Goal: Information Seeking & Learning: Learn about a topic

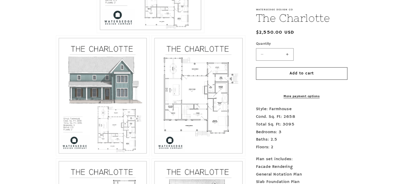
scroll to position [232, 0]
click at [152, 157] on button "Open media 3 in modal" at bounding box center [152, 157] width 0 height 0
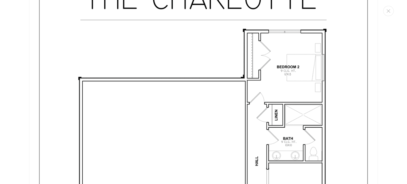
scroll to position [1424, 0]
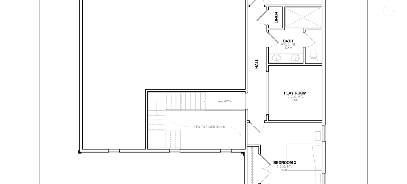
click at [195, 99] on img "Media gallery" at bounding box center [203, 76] width 349 height 451
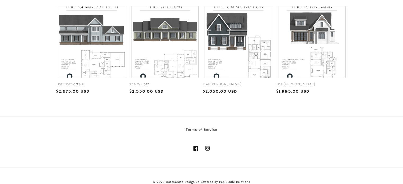
scroll to position [657, 0]
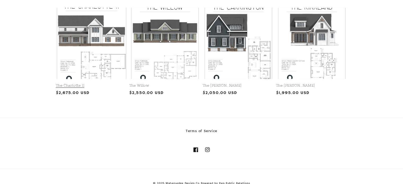
drag, startPoint x: 92, startPoint y: 53, endPoint x: 89, endPoint y: 44, distance: 8.8
click at [89, 84] on link "The Charlotte II" at bounding box center [91, 86] width 71 height 5
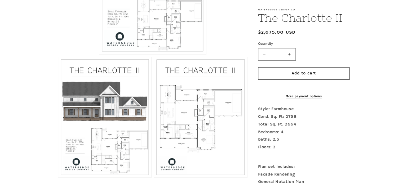
scroll to position [211, 0]
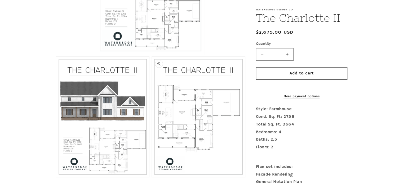
click at [152, 177] on button "Open media 3 in modal" at bounding box center [152, 177] width 0 height 0
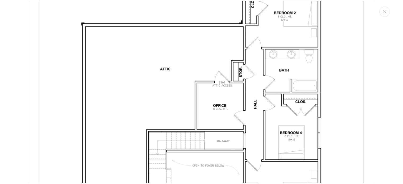
scroll to position [1487, 0]
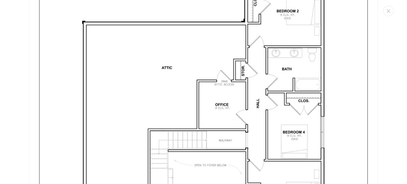
click at [297, 130] on img "Media gallery" at bounding box center [203, 110] width 349 height 451
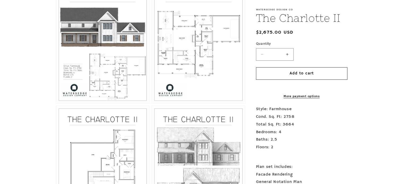
scroll to position [271, 0]
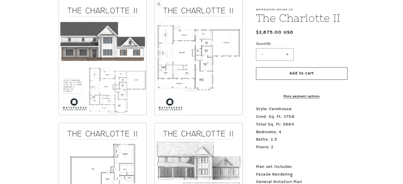
click at [152, 118] on button "Open media 3 in modal" at bounding box center [152, 118] width 0 height 0
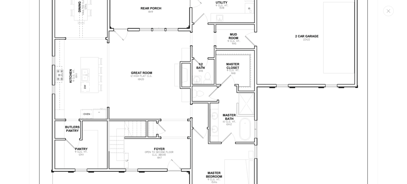
scroll to position [1049, 0]
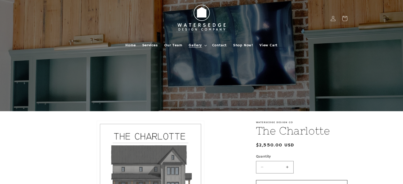
click at [207, 46] on icon at bounding box center [206, 46] width 3 height 2
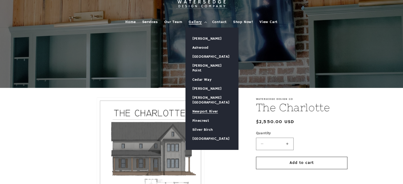
scroll to position [23, 0]
click at [238, 140] on ul "Allen Grove Ashwood Bellflower Bay Boykin Point Cedar Way Gene Walden Langford …" at bounding box center [212, 89] width 53 height 123
